Goal: Book appointment/travel/reservation

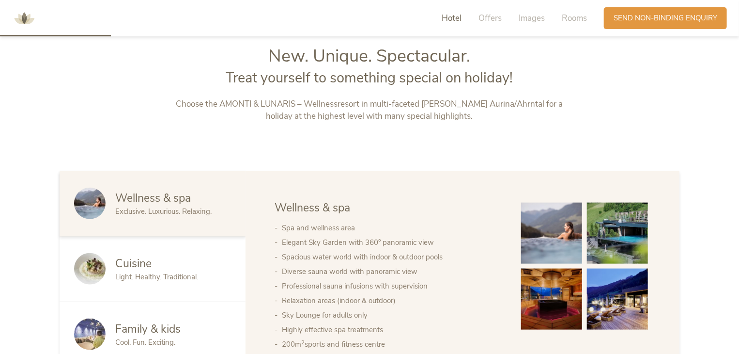
scroll to position [484, 0]
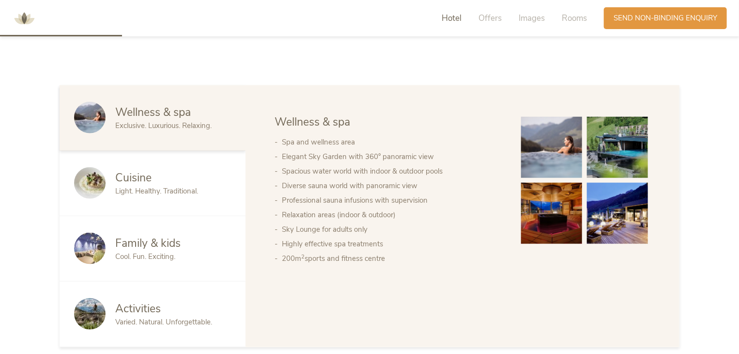
click at [176, 178] on div "Cuisine" at bounding box center [173, 178] width 116 height 16
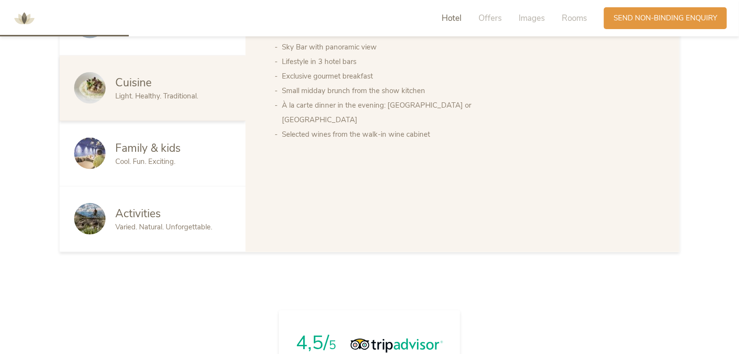
scroll to position [581, 0]
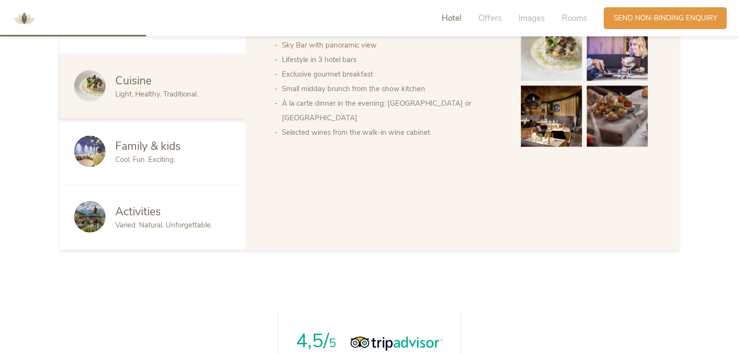
click at [180, 197] on div "Activities Varied. Natural. Unforgettable." at bounding box center [153, 217] width 186 height 65
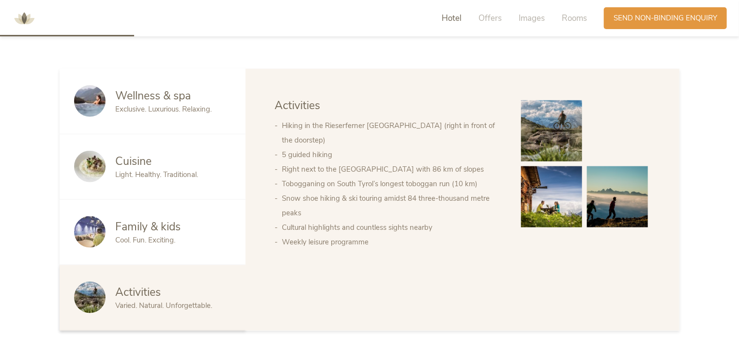
scroll to position [484, 0]
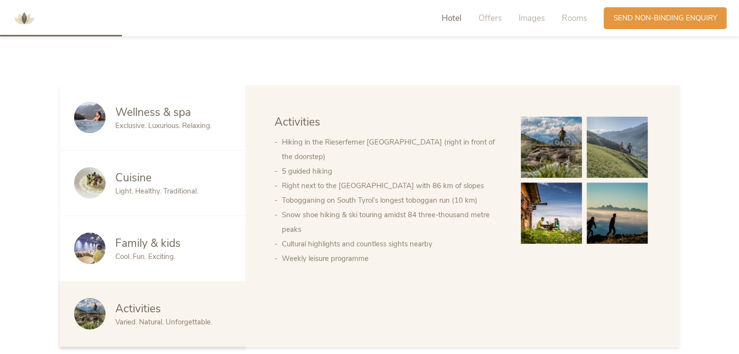
click at [167, 132] on div "Wellness & spa Exclusive. Luxurious. Relaxing." at bounding box center [153, 117] width 186 height 65
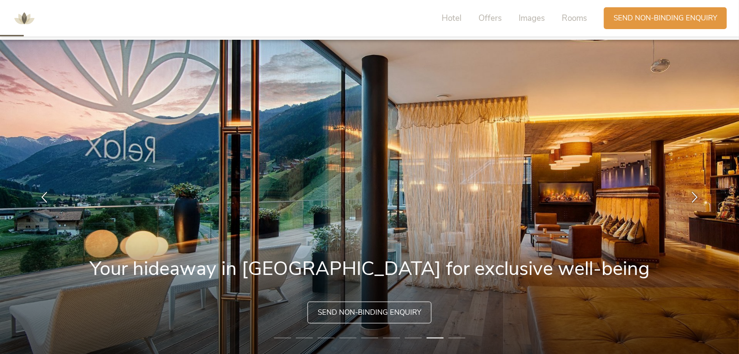
scroll to position [0, 0]
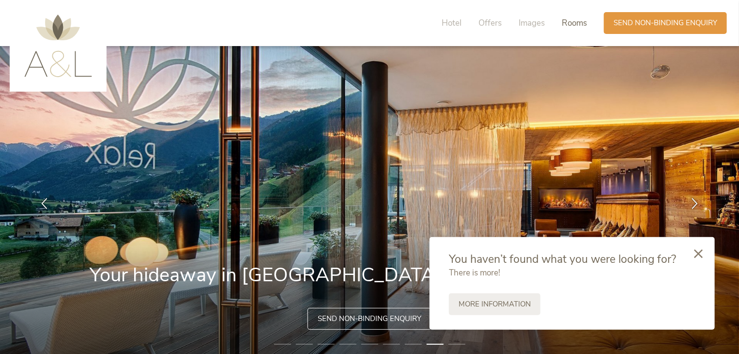
click at [572, 21] on span "Rooms" at bounding box center [574, 22] width 25 height 11
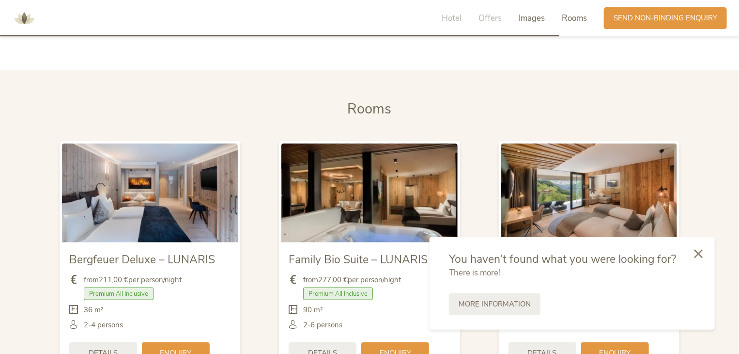
scroll to position [2235, 0]
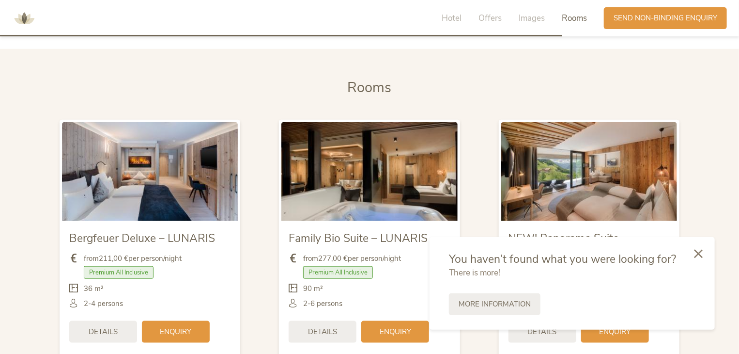
click at [692, 250] on div at bounding box center [698, 254] width 33 height 34
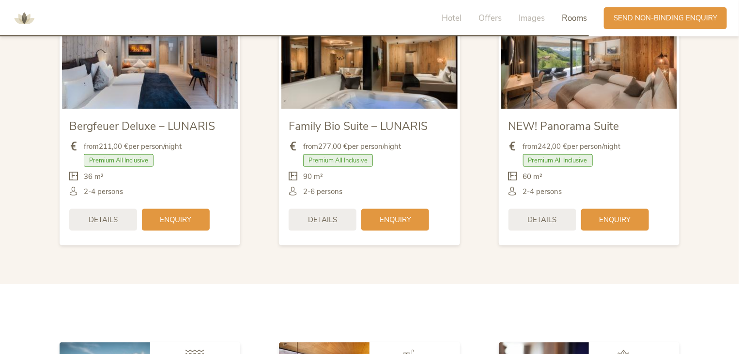
scroll to position [2332, 0]
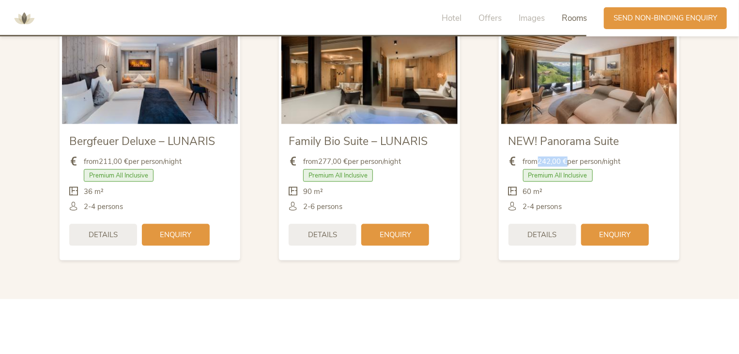
drag, startPoint x: 540, startPoint y: 162, endPoint x: 569, endPoint y: 162, distance: 29.6
click at [569, 162] on span "from 242,00 € per person/night" at bounding box center [572, 161] width 98 height 10
copy span "242,00 €"
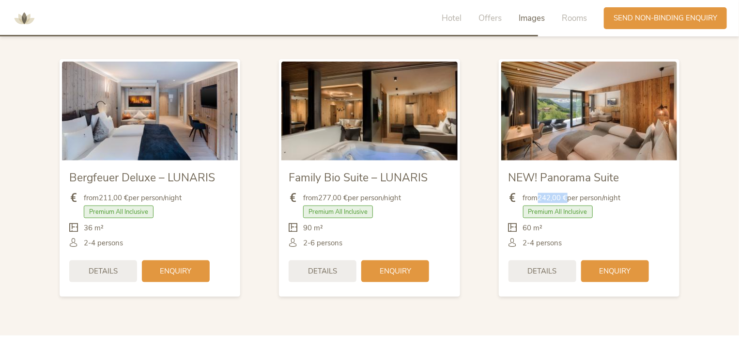
scroll to position [2380, 0]
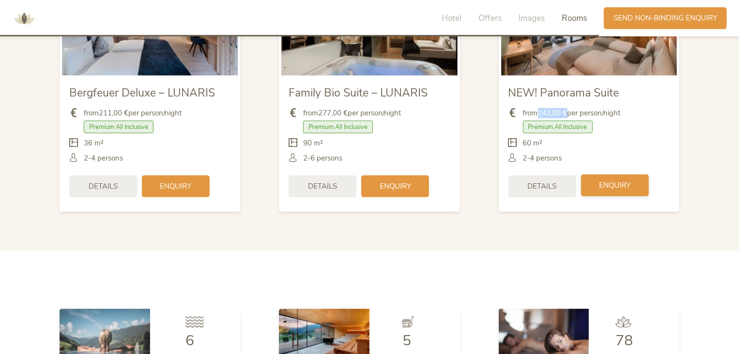
click at [614, 190] on div "Enquiry" at bounding box center [615, 185] width 68 height 22
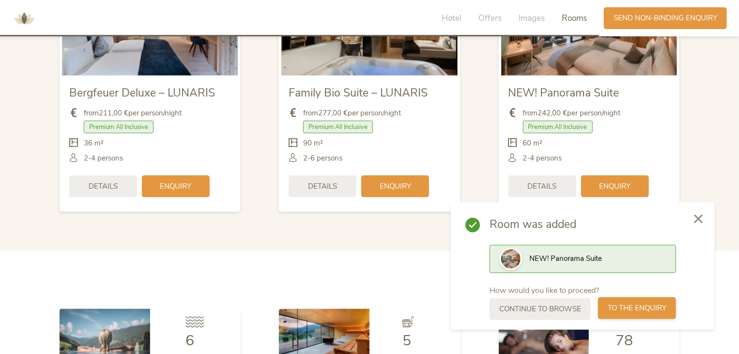
click at [648, 308] on span "to the enquiry" at bounding box center [637, 308] width 59 height 10
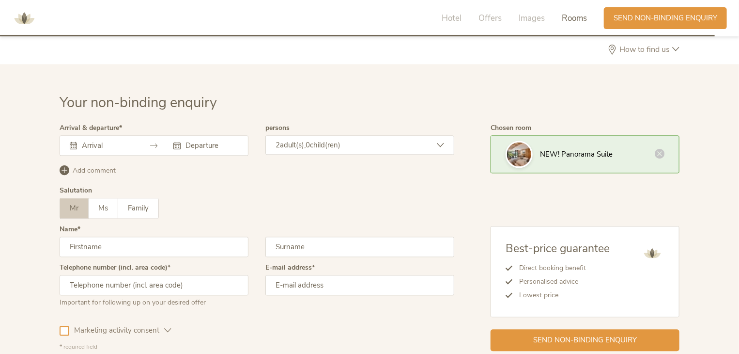
scroll to position [2841, 0]
